Goal: Book appointment/travel/reservation

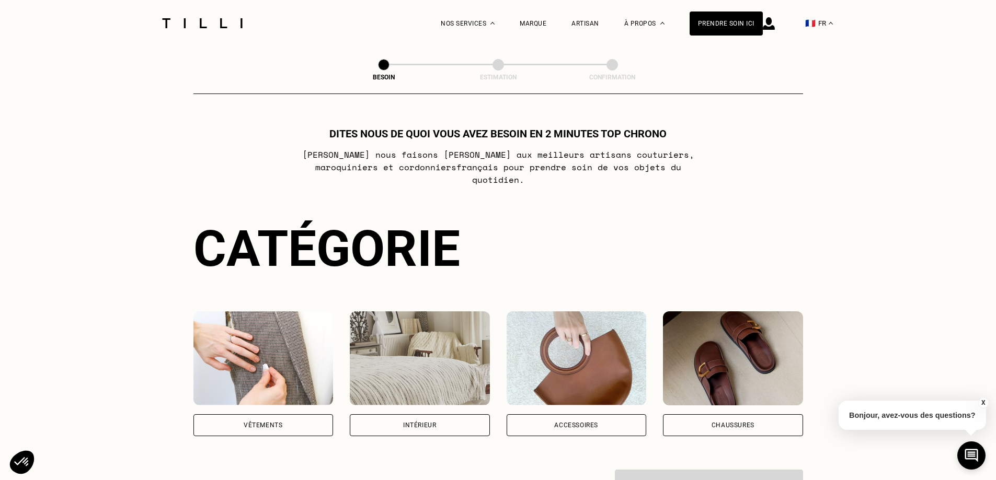
click at [287, 414] on div "Vêtements" at bounding box center [263, 425] width 140 height 22
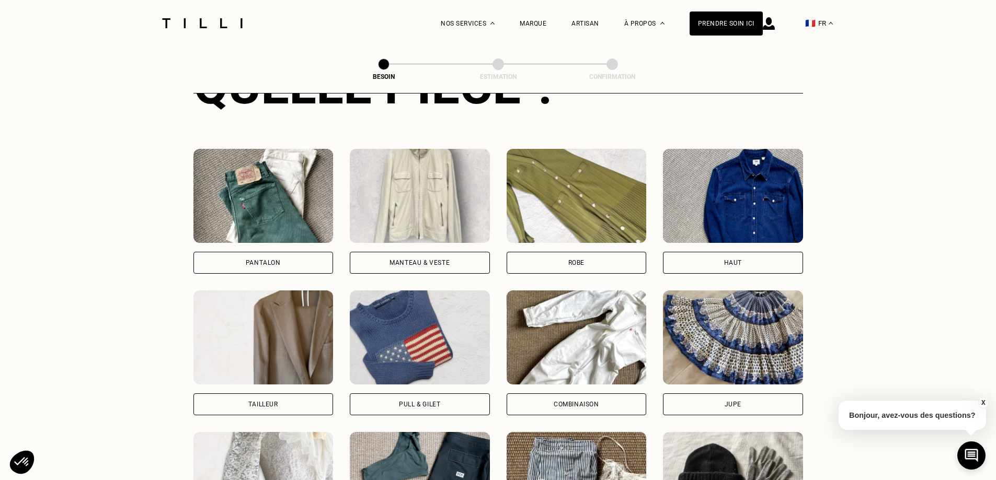
click at [280, 252] on div "Pantalon" at bounding box center [263, 263] width 140 height 22
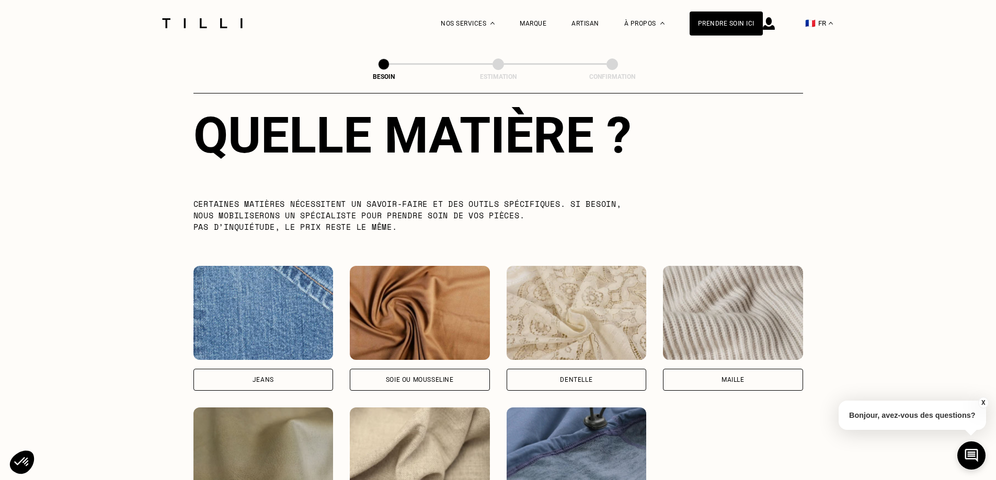
scroll to position [1067, 0]
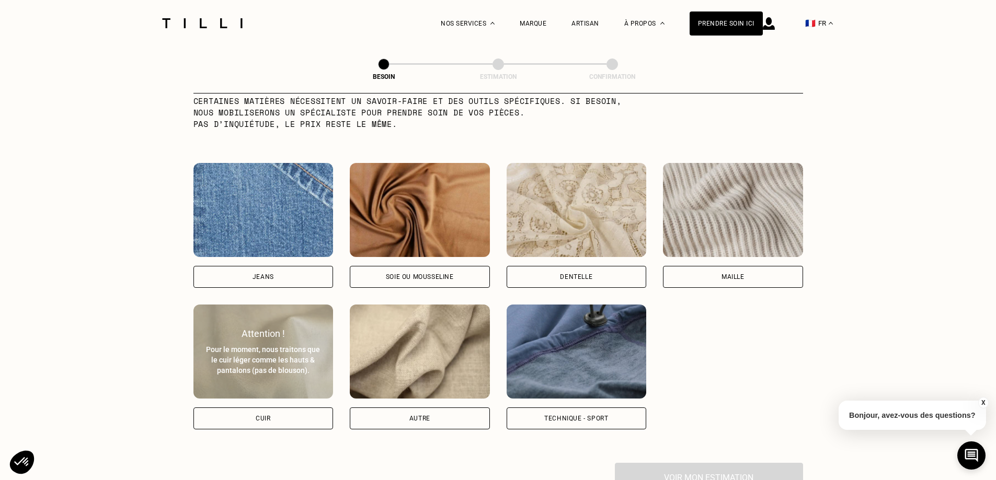
click at [256, 416] on div "Cuir" at bounding box center [263, 419] width 15 height 6
select select "FR"
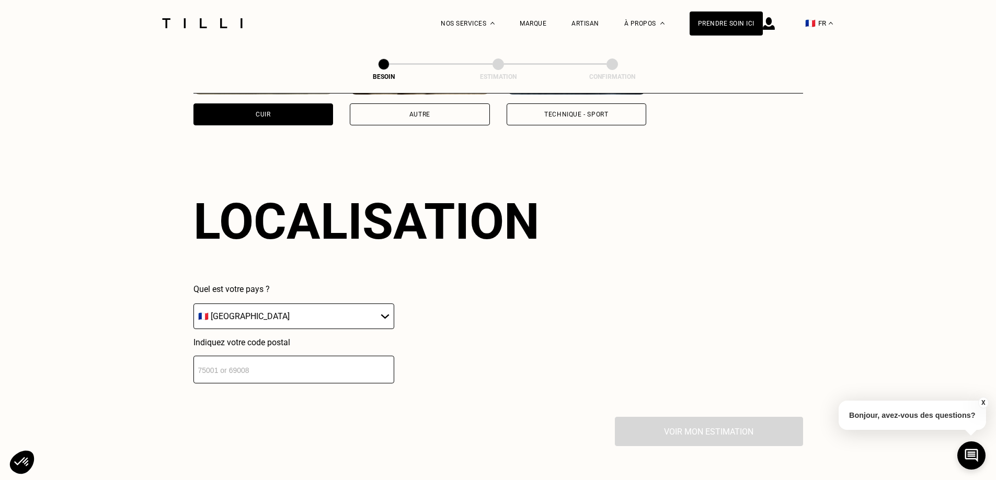
scroll to position [1405, 0]
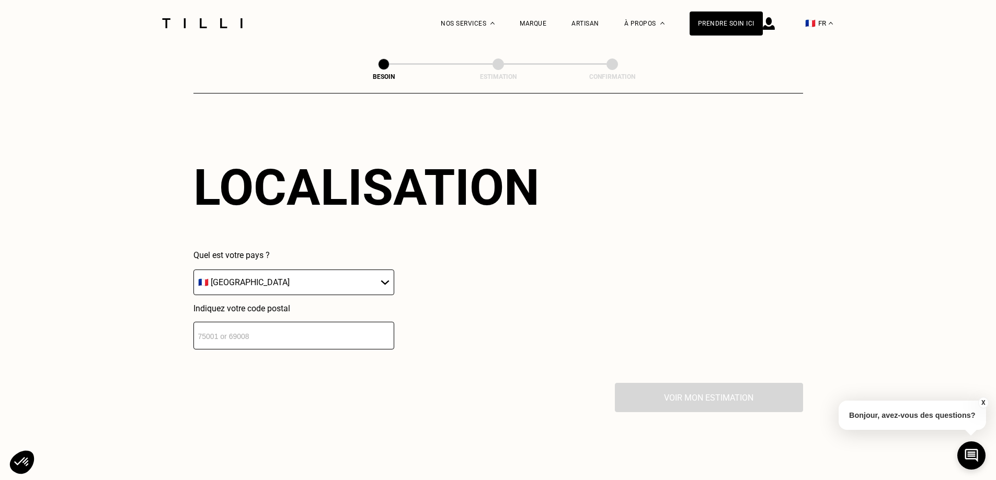
click at [295, 334] on input "number" at bounding box center [293, 336] width 201 height 28
type input "75015"
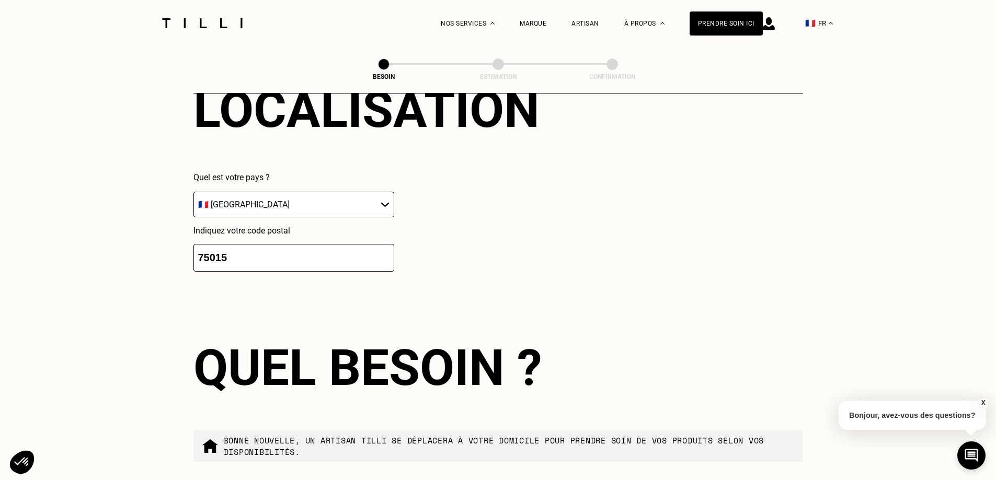
scroll to position [1665, 0]
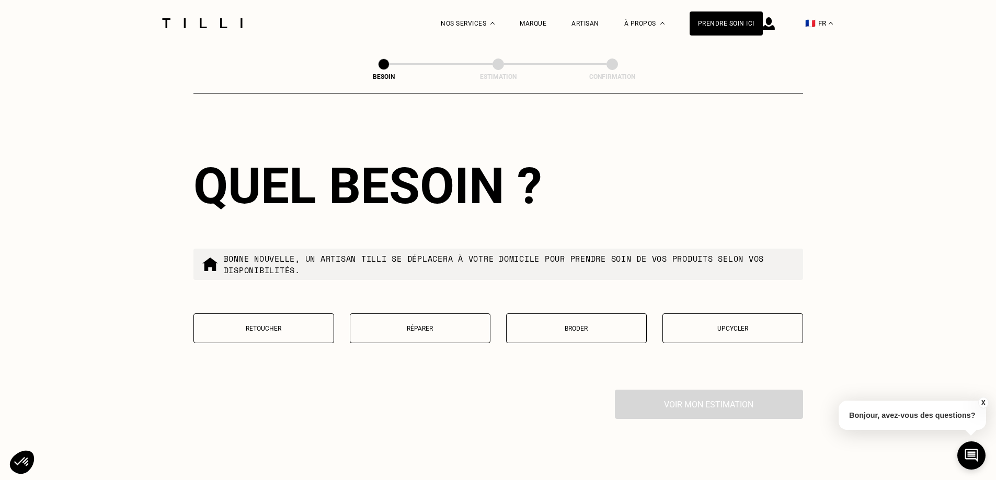
click at [440, 334] on button "Réparer" at bounding box center [420, 329] width 141 height 30
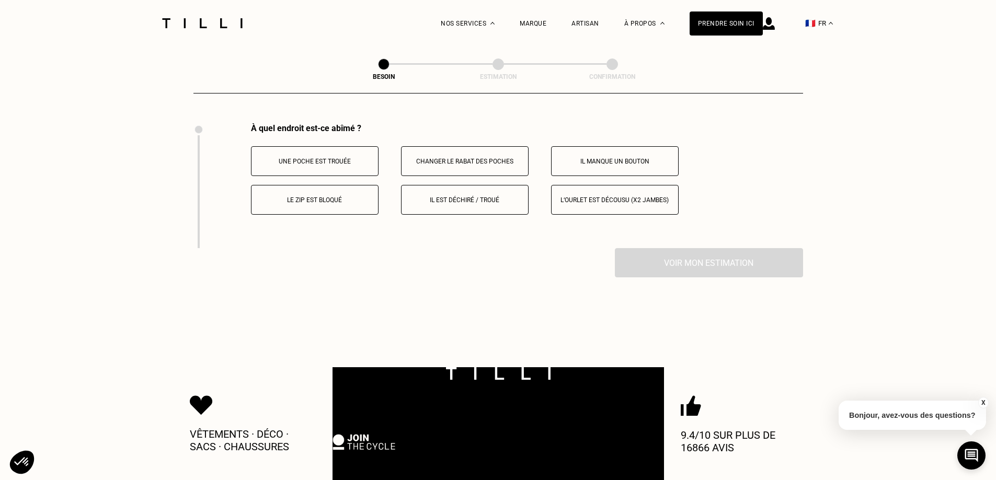
scroll to position [1933, 0]
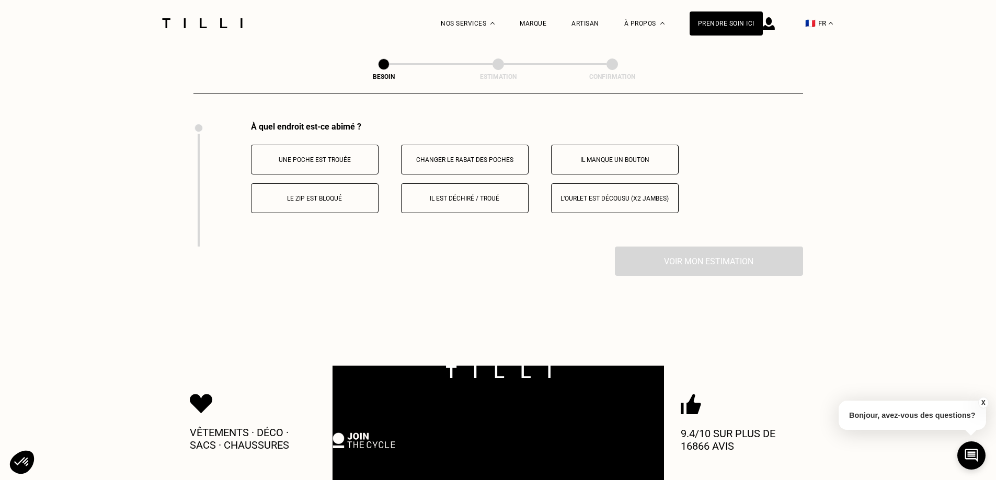
click at [467, 199] on button "Il est déchiré / troué" at bounding box center [465, 198] width 128 height 30
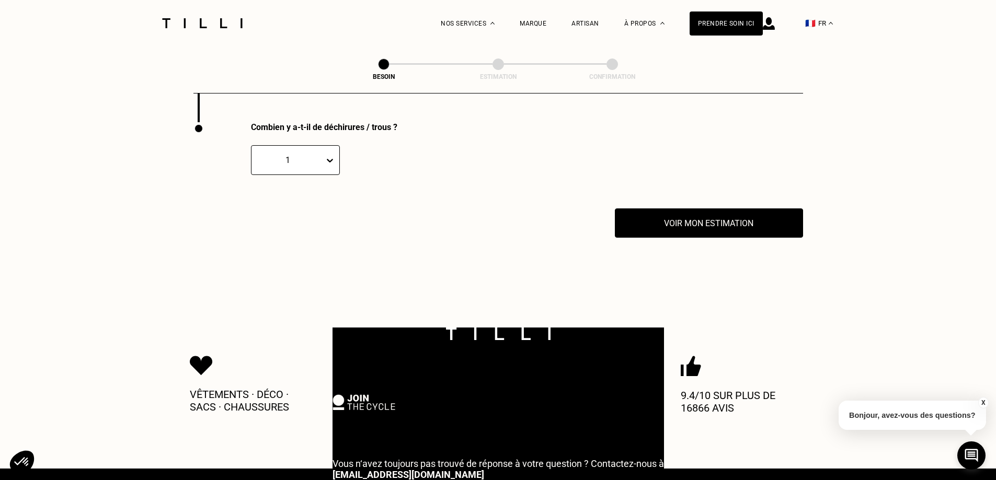
scroll to position [2058, 0]
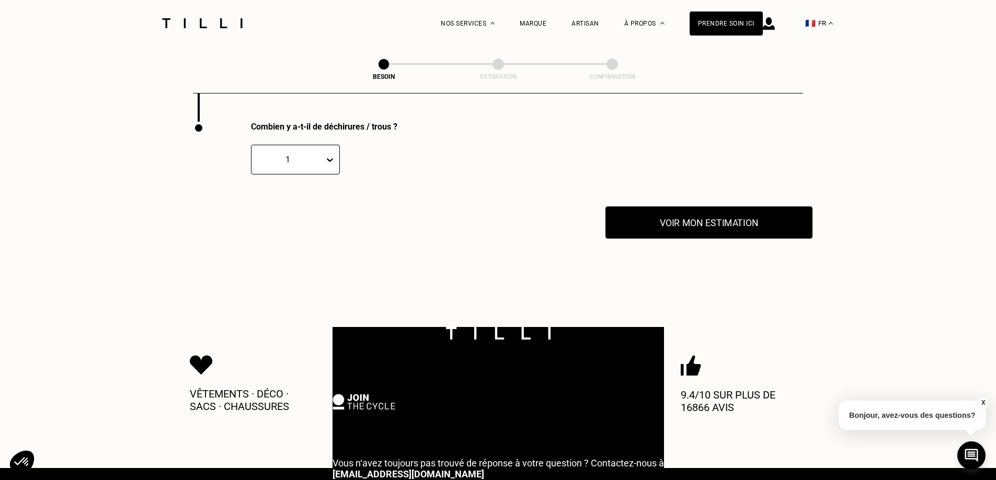
click at [687, 223] on button "Voir mon estimation" at bounding box center [708, 222] width 207 height 32
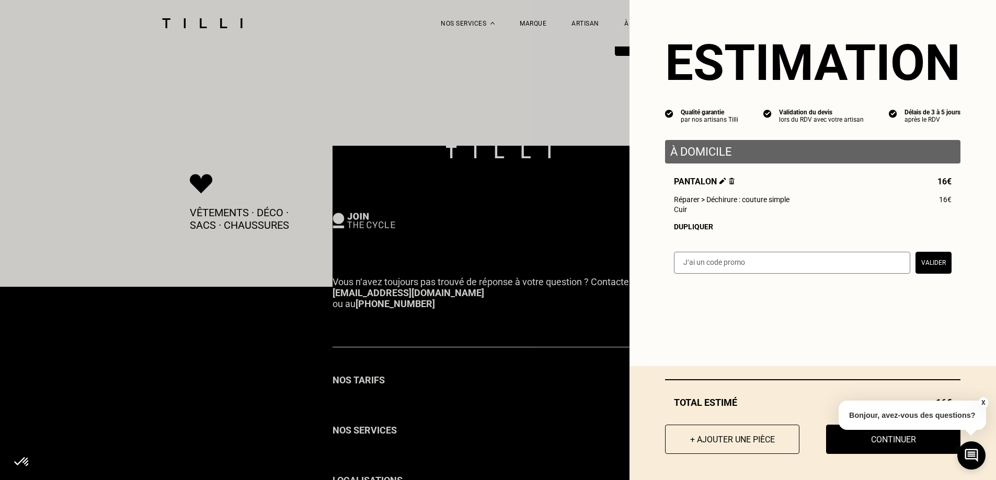
scroll to position [2215, 0]
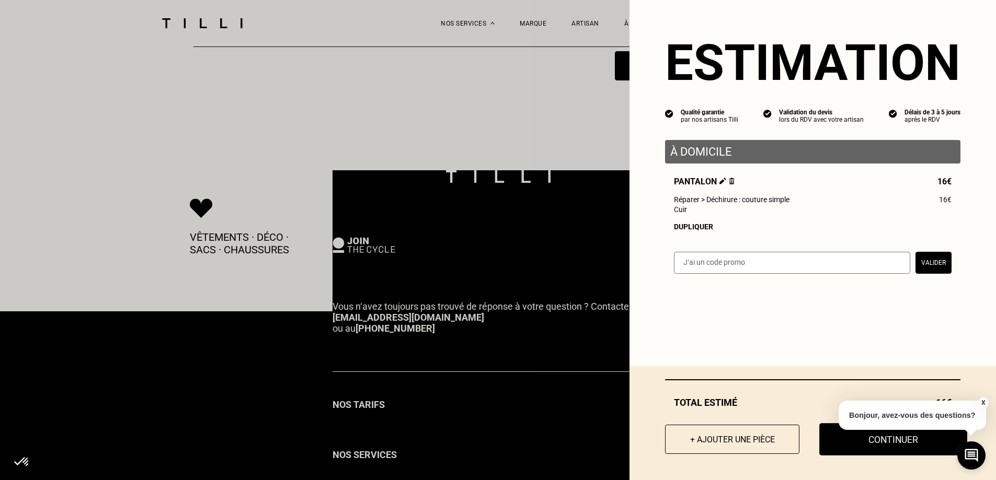
click at [860, 441] on button "Continuer" at bounding box center [893, 439] width 148 height 32
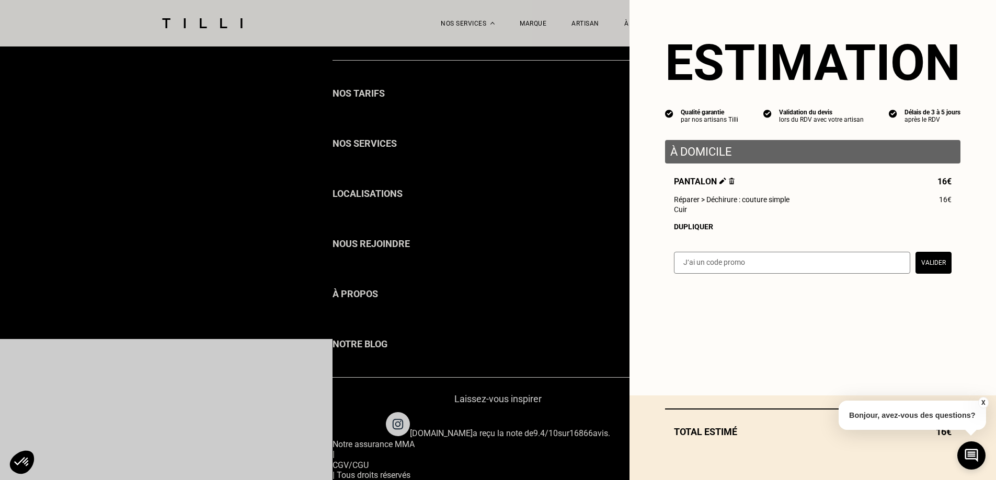
scroll to position [722, 0]
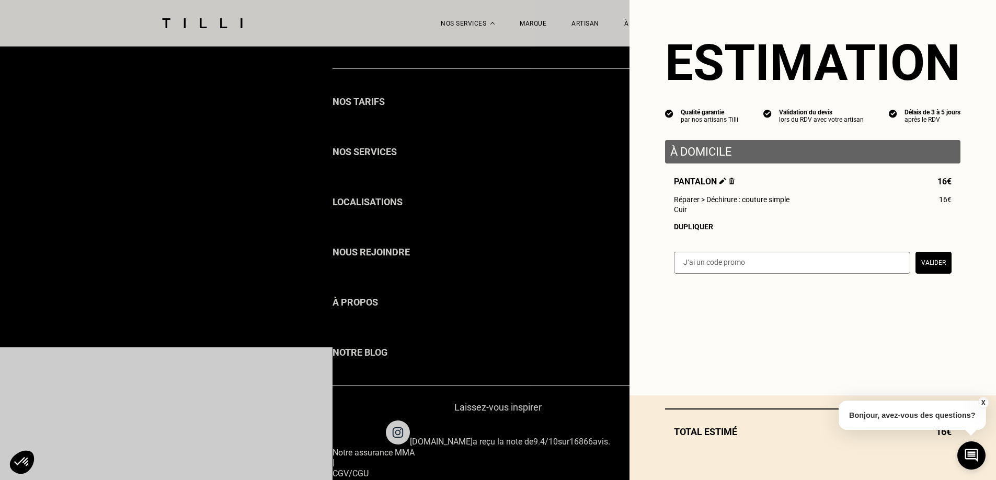
select select "FR"
